Goal: Information Seeking & Learning: Learn about a topic

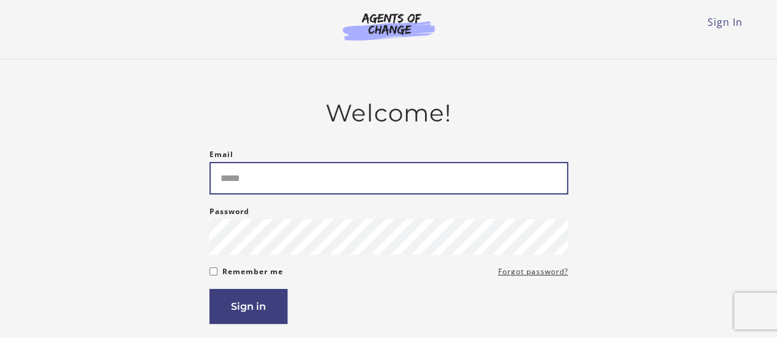
type input "**********"
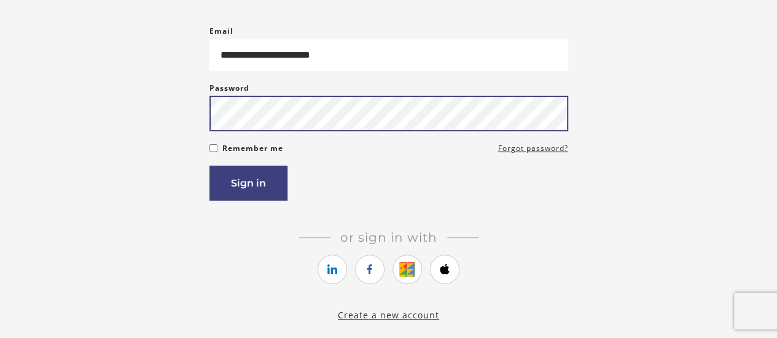
scroll to position [125, 0]
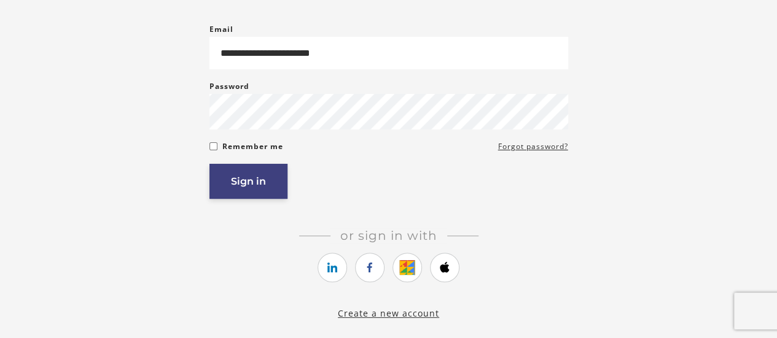
click at [246, 190] on button "Sign in" at bounding box center [248, 181] width 78 height 35
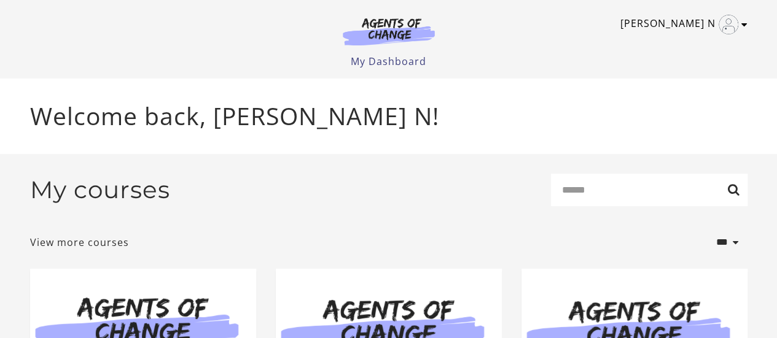
click at [744, 28] on icon "Toggle menu" at bounding box center [744, 25] width 6 height 10
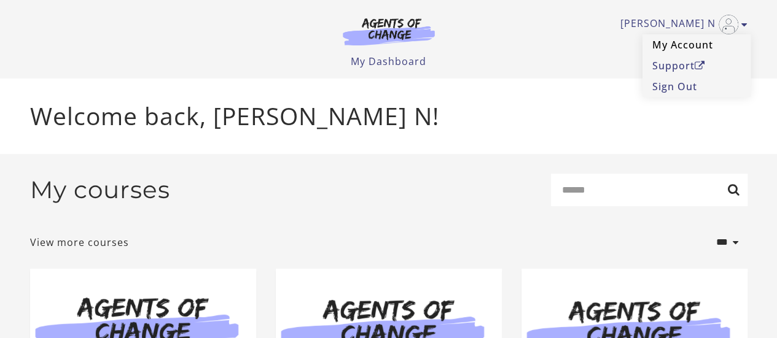
click at [704, 45] on link "My Account" at bounding box center [696, 44] width 108 height 21
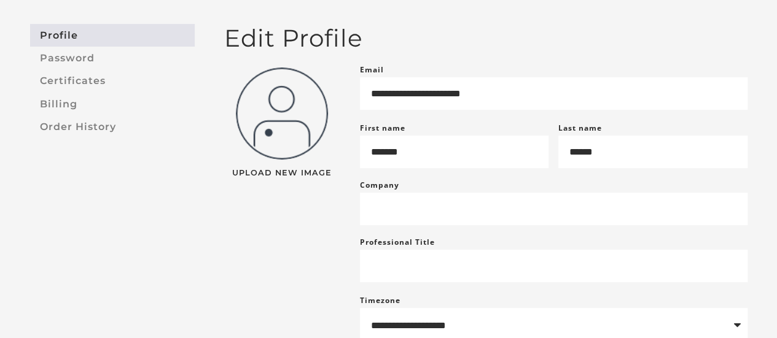
scroll to position [93, 0]
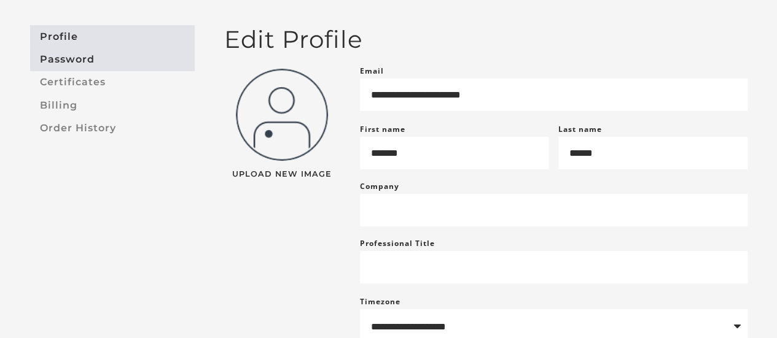
click at [73, 61] on link "Password" at bounding box center [112, 59] width 165 height 23
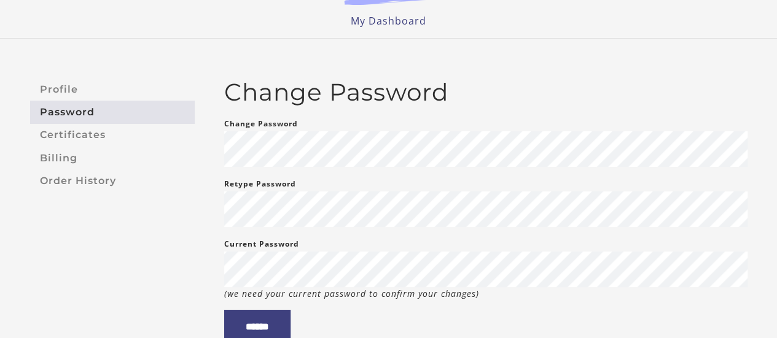
scroll to position [39, 0]
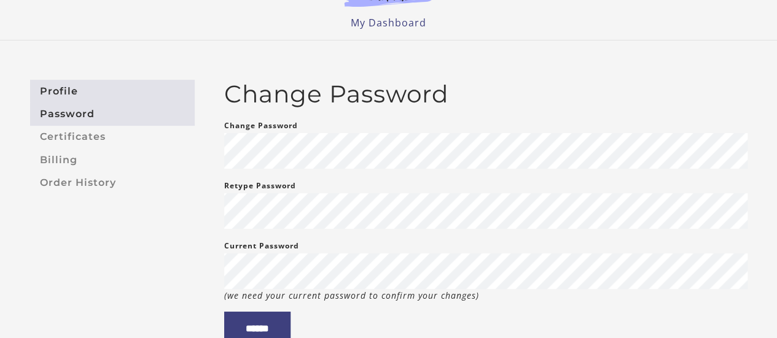
click at [58, 94] on link "Profile" at bounding box center [112, 91] width 165 height 23
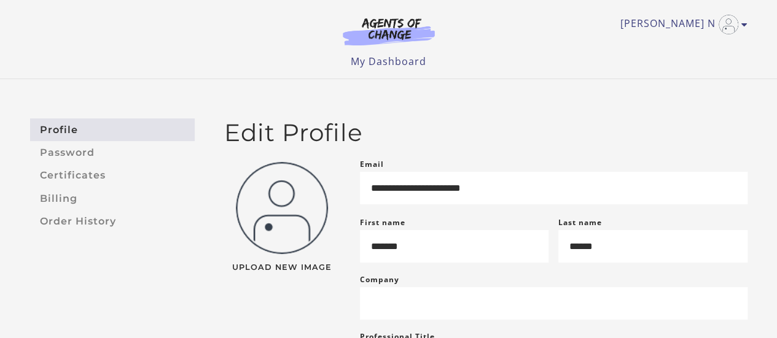
click at [386, 23] on img at bounding box center [389, 31] width 118 height 28
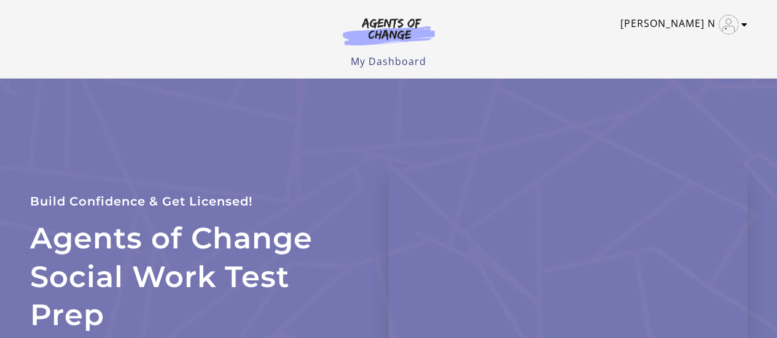
click at [676, 26] on link "[PERSON_NAME] N" at bounding box center [680, 25] width 121 height 20
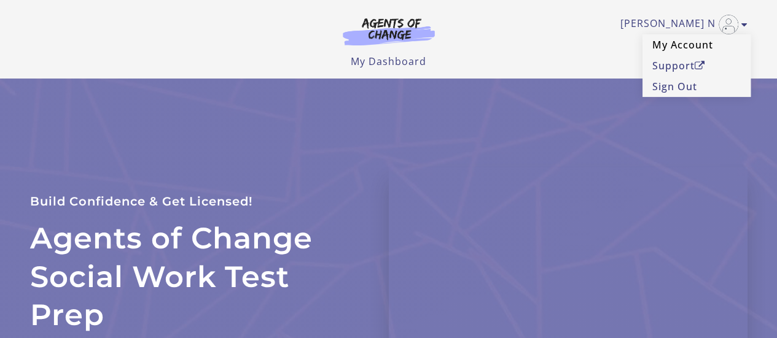
click at [666, 46] on link "My Account" at bounding box center [696, 44] width 108 height 21
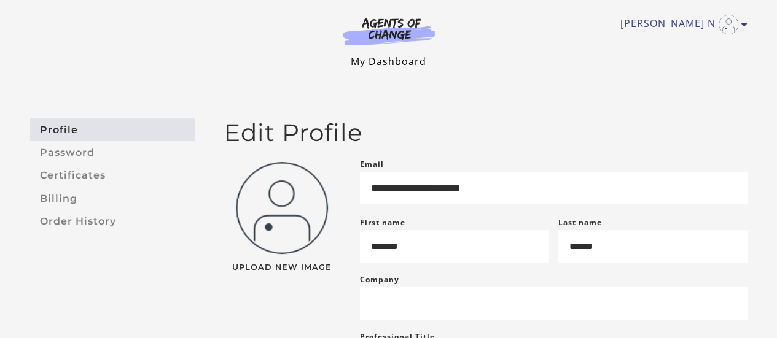
click at [386, 56] on link "My Dashboard" at bounding box center [389, 62] width 76 height 14
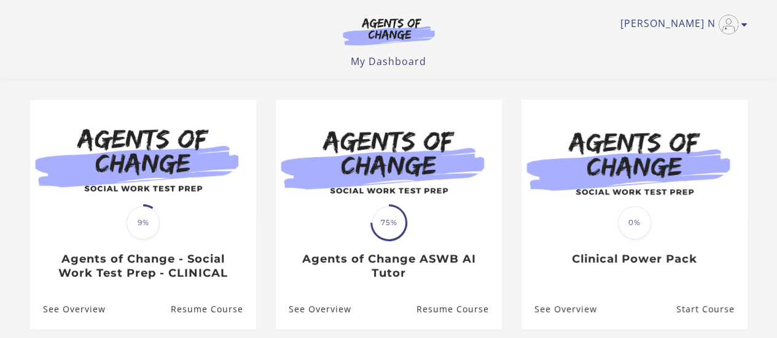
scroll to position [101, 0]
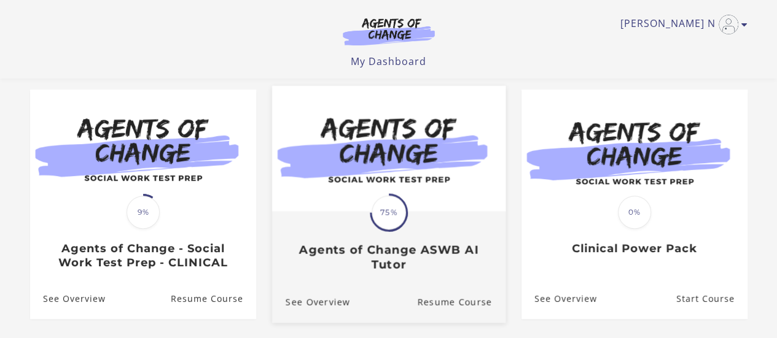
click at [390, 256] on h3 "Agents of Change ASWB AI Tutor" at bounding box center [388, 257] width 206 height 28
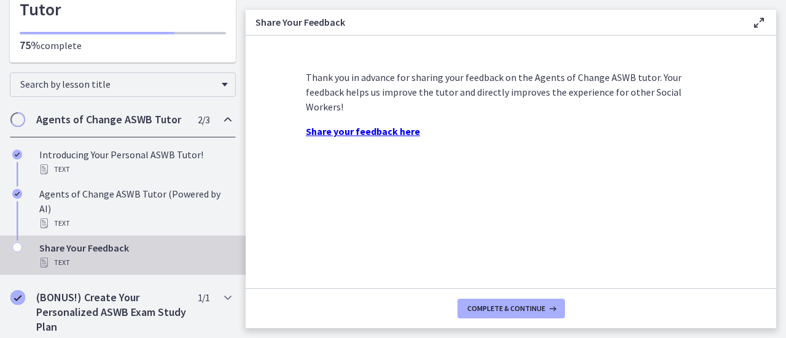
scroll to position [112, 0]
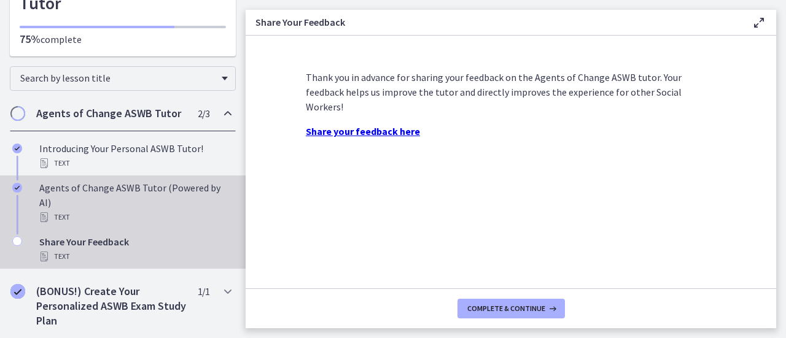
click at [118, 201] on div "Agents of Change ASWB Tutor (Powered by AI) Text" at bounding box center [135, 202] width 192 height 44
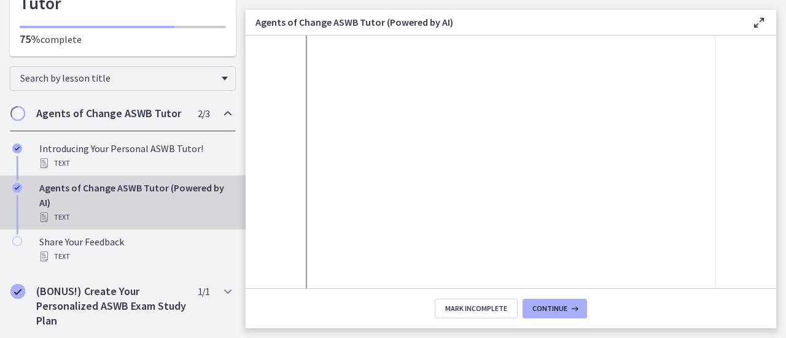
scroll to position [132, 0]
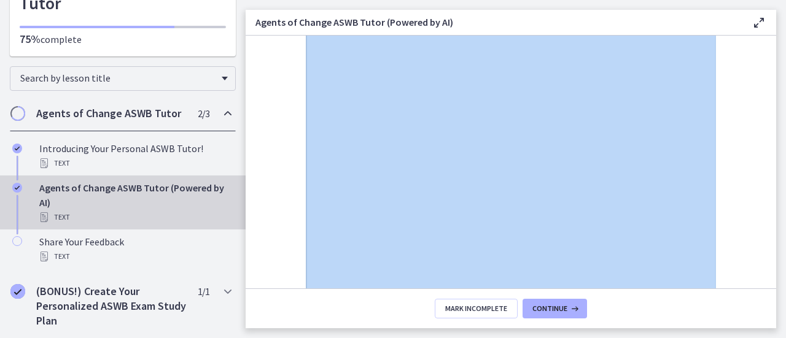
drag, startPoint x: 776, startPoint y: 137, endPoint x: 774, endPoint y: 150, distance: 13.7
click at [774, 150] on main "Agents of Change ASWB Tutor (Powered by AI) Enable fullscreen Use your ASWB tut…" at bounding box center [516, 169] width 540 height 338
click at [746, 150] on section "Use your ASWB tutor just like you would a real tutor, a sk it questions about c…" at bounding box center [511, 162] width 530 height 253
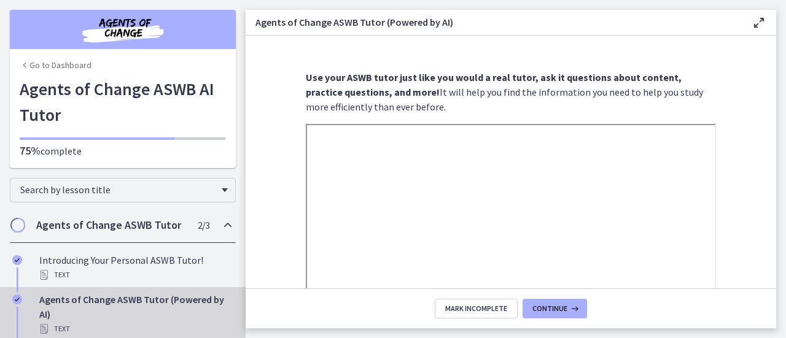
scroll to position [0, 0]
click at [39, 63] on link "Go to Dashboard" at bounding box center [56, 65] width 72 height 12
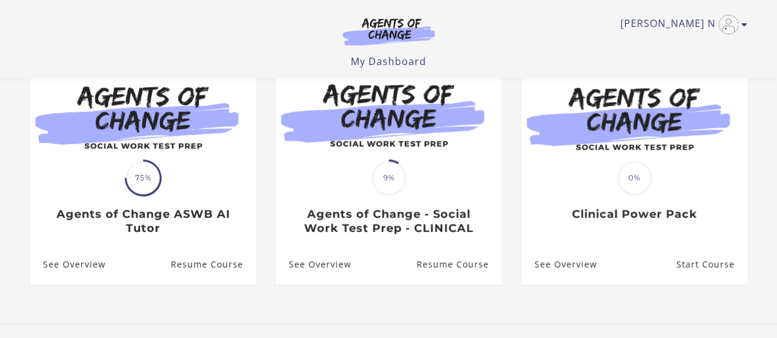
scroll to position [142, 0]
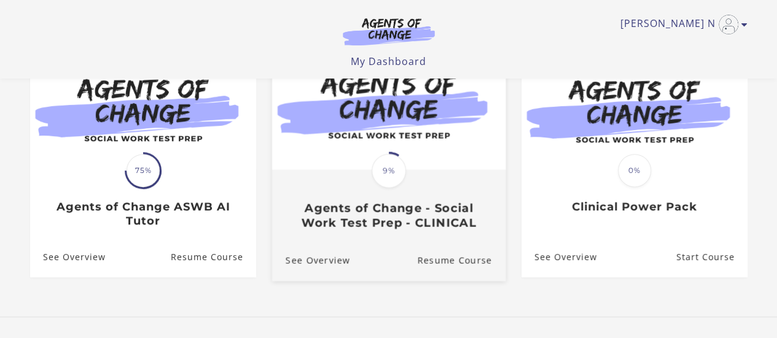
click at [422, 223] on h3 "Agents of Change - Social Work Test Prep - CLINICAL" at bounding box center [388, 215] width 206 height 28
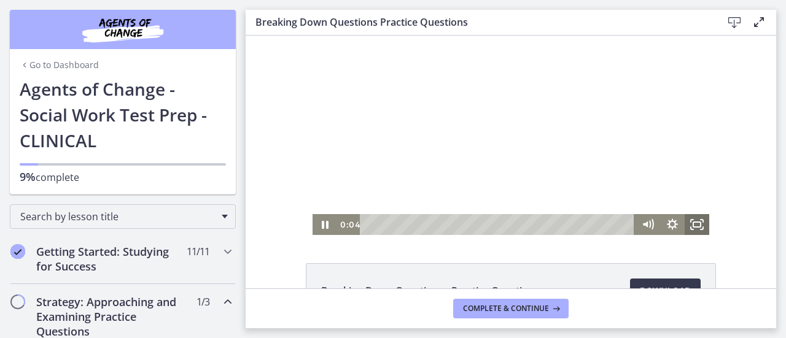
click at [690, 224] on icon "Fullscreen" at bounding box center [696, 224] width 25 height 21
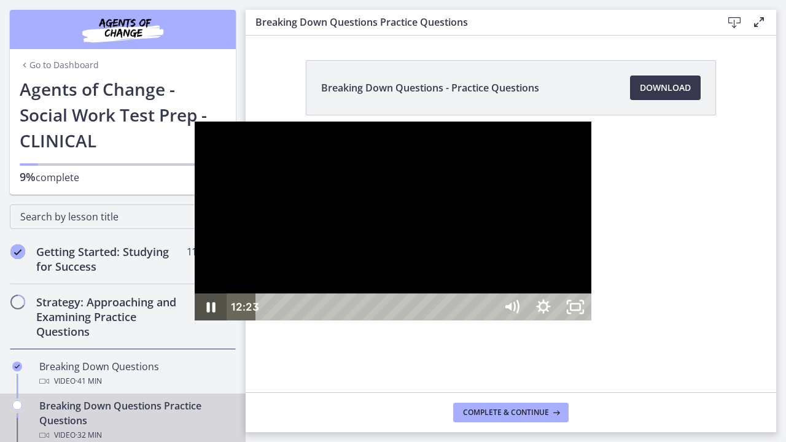
click at [195, 320] on icon "Pause" at bounding box center [211, 306] width 32 height 27
